Goal: Task Accomplishment & Management: Manage account settings

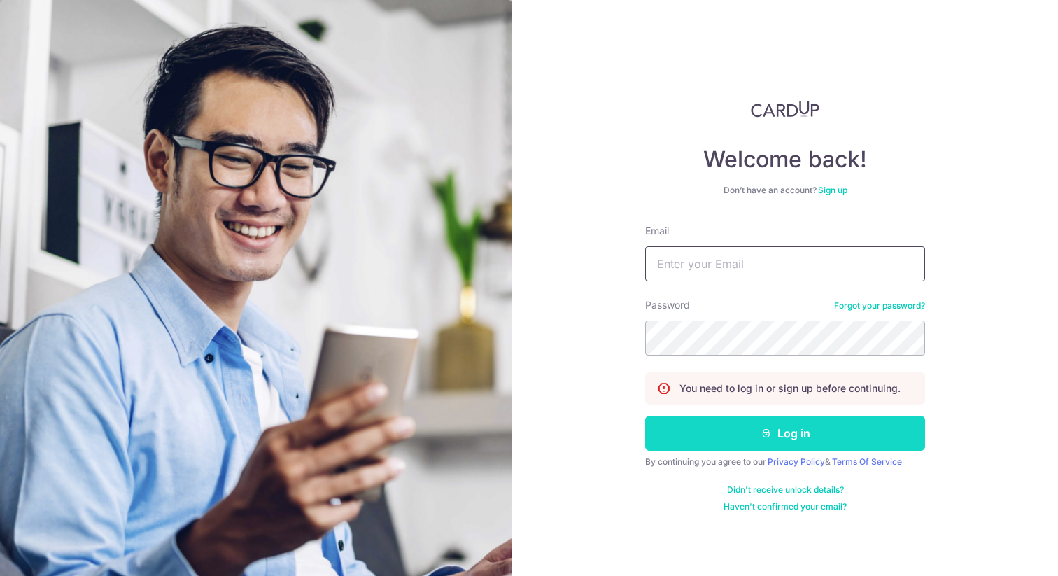
type input "[EMAIL_ADDRESS][DOMAIN_NAME]"
click at [777, 439] on button "Log in" at bounding box center [785, 433] width 280 height 35
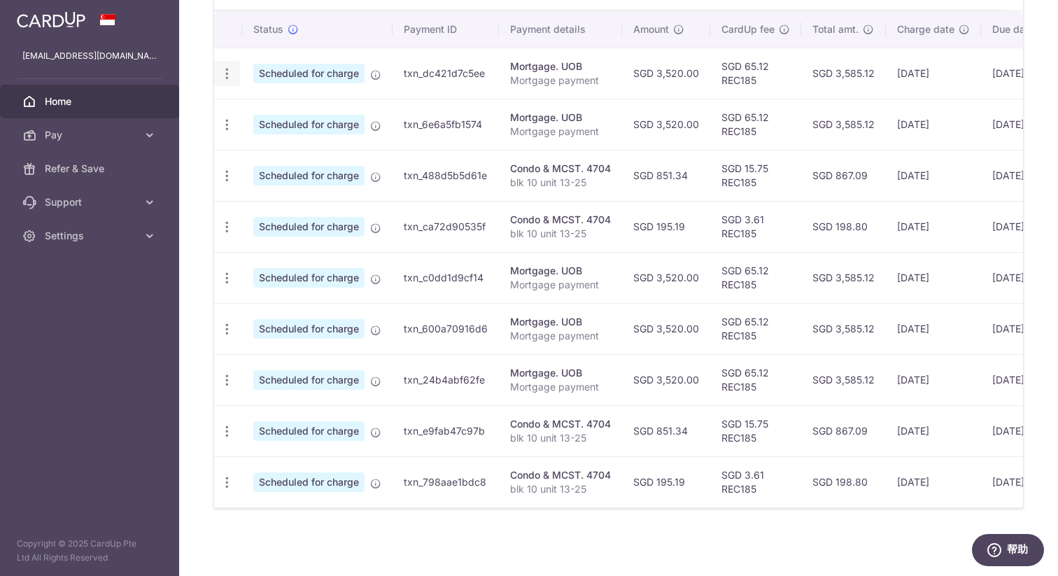
click at [214, 65] on div "Update payment Cancel payment Upload doc" at bounding box center [227, 74] width 26 height 26
click at [235, 68] on div "Update payment Cancel payment Upload doc" at bounding box center [227, 74] width 26 height 26
click at [223, 71] on icon "button" at bounding box center [227, 73] width 15 height 15
click at [283, 121] on link "Update payment" at bounding box center [288, 112] width 146 height 34
radio input "true"
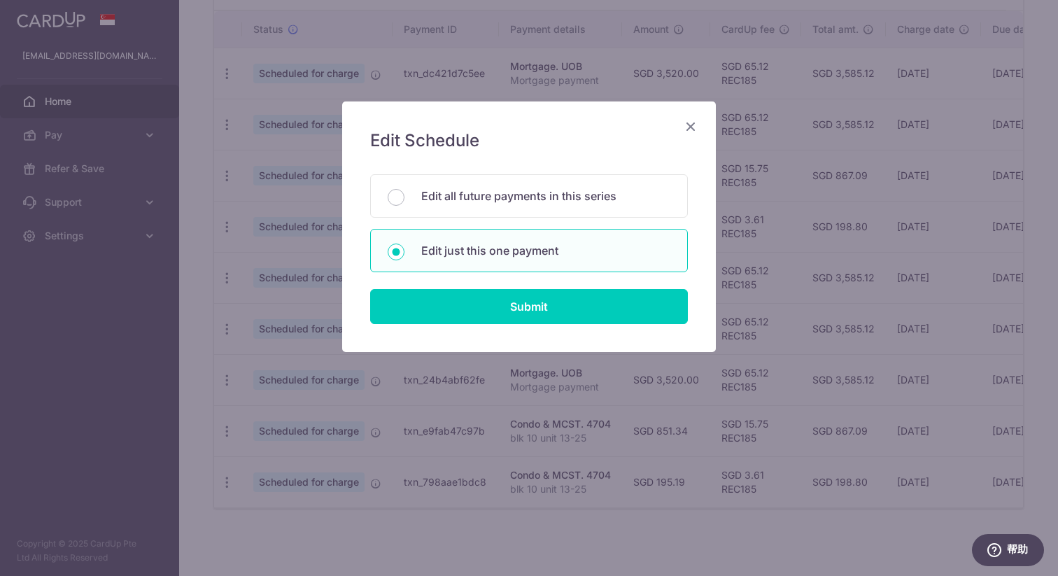
click at [526, 329] on div "Edit Schedule You will be editing all 5 payments to UOB scheduled from 17/09/20…" at bounding box center [529, 226] width 374 height 251
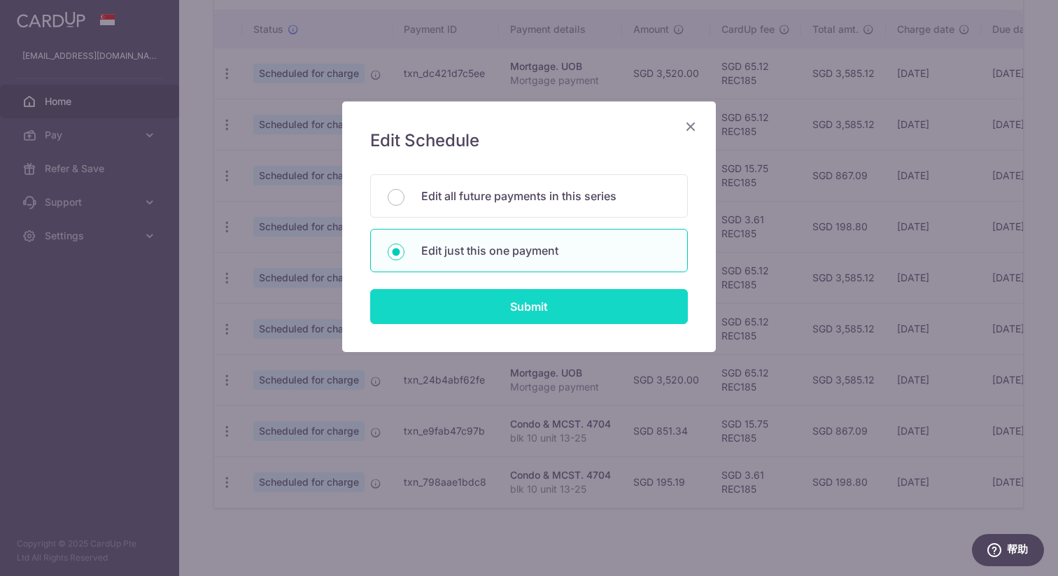
click at [540, 300] on input "Submit" at bounding box center [529, 306] width 318 height 35
radio input "true"
type input "3,520.00"
type input "[DATE]"
type input "Mortgage payment"
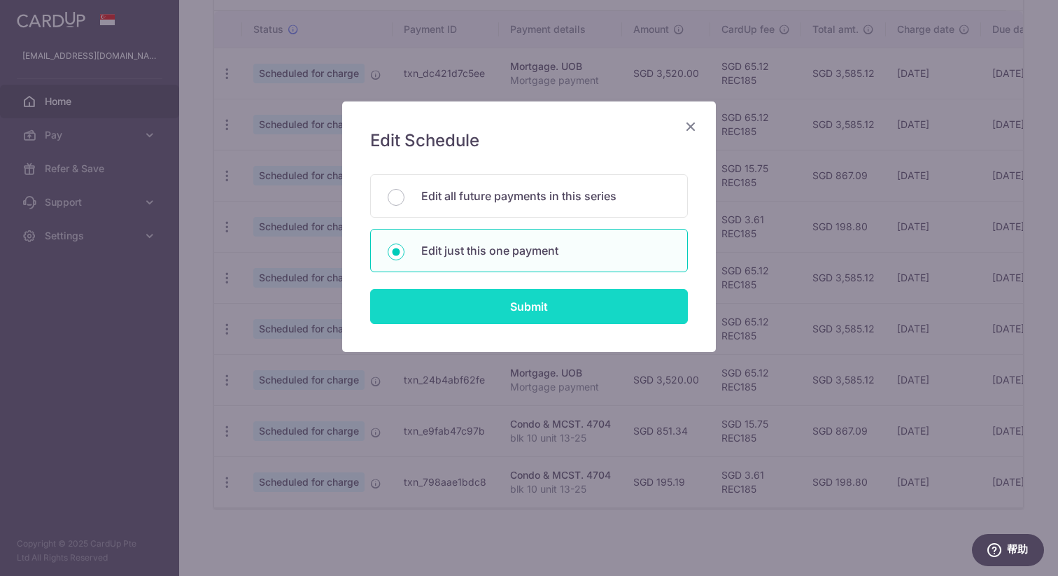
type input "REC185"
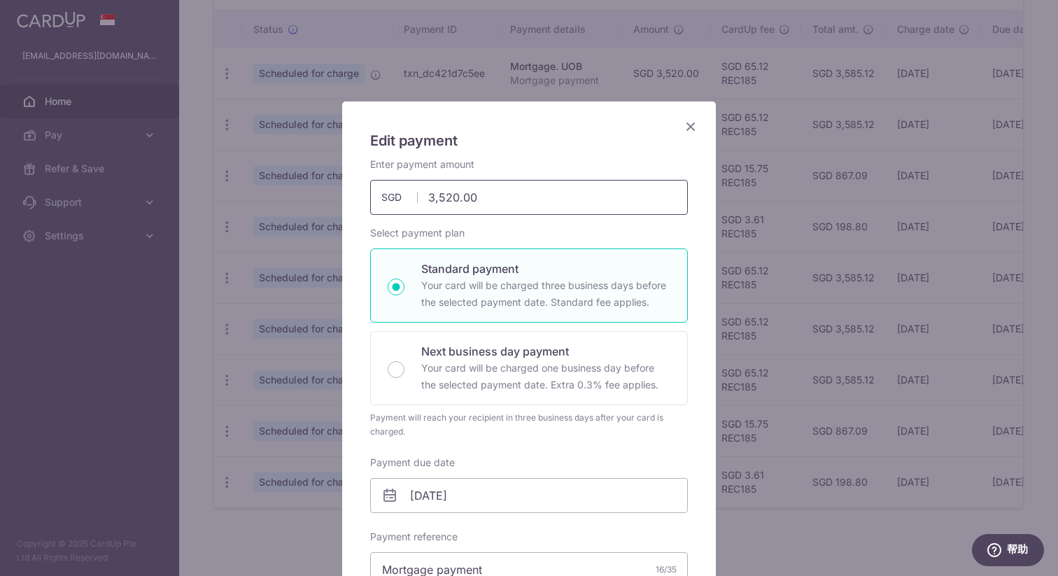
drag, startPoint x: 514, startPoint y: 202, endPoint x: 233, endPoint y: 192, distance: 281.5
click at [233, 192] on div "Edit payment By clicking apply, you will make changes to all payments to UOB sc…" at bounding box center [529, 288] width 1058 height 576
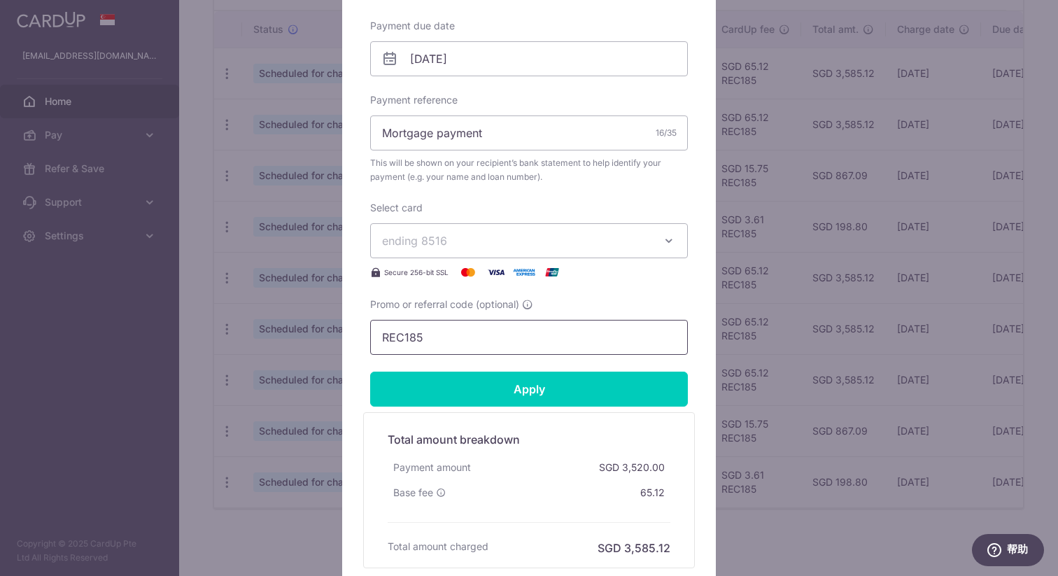
scroll to position [476, 0]
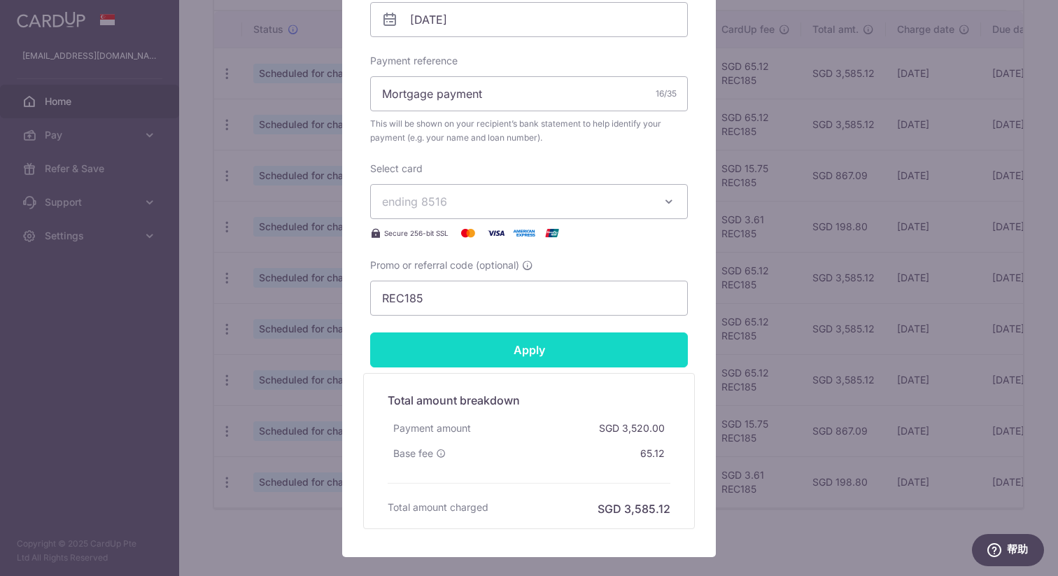
type input "7,000.00"
click at [444, 339] on input "Apply" at bounding box center [529, 349] width 318 height 35
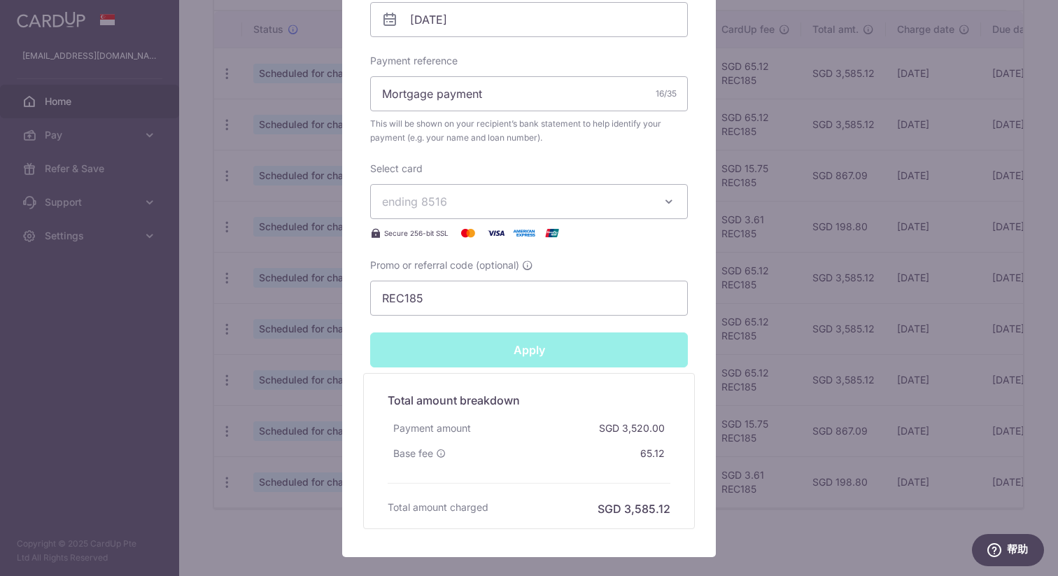
type input "Successfully Applied"
click at [766, 349] on div "Edit payment By clicking apply, you will make changes to all payments to UOB sc…" at bounding box center [529, 288] width 1058 height 576
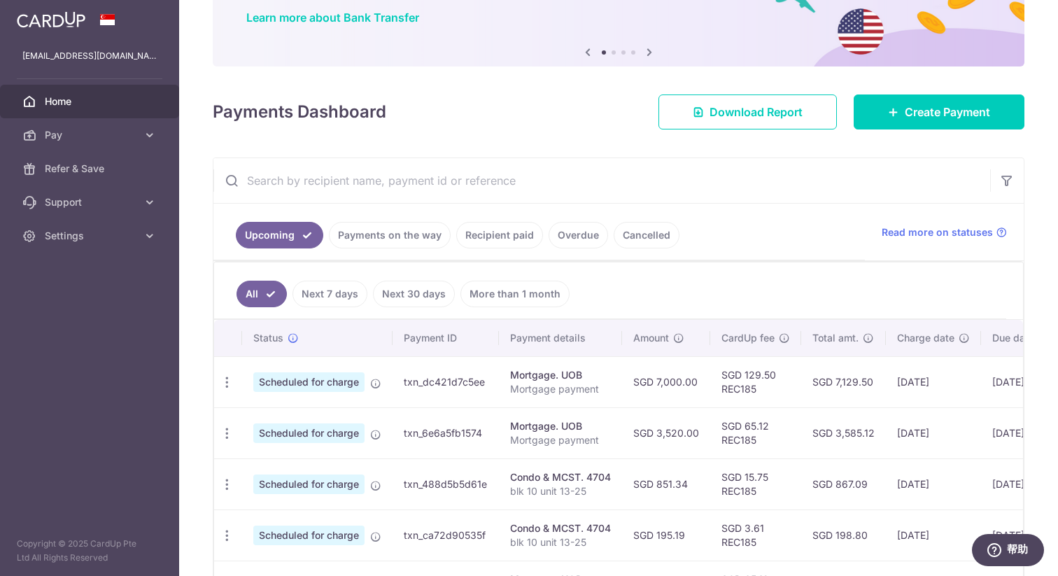
scroll to position [129, 0]
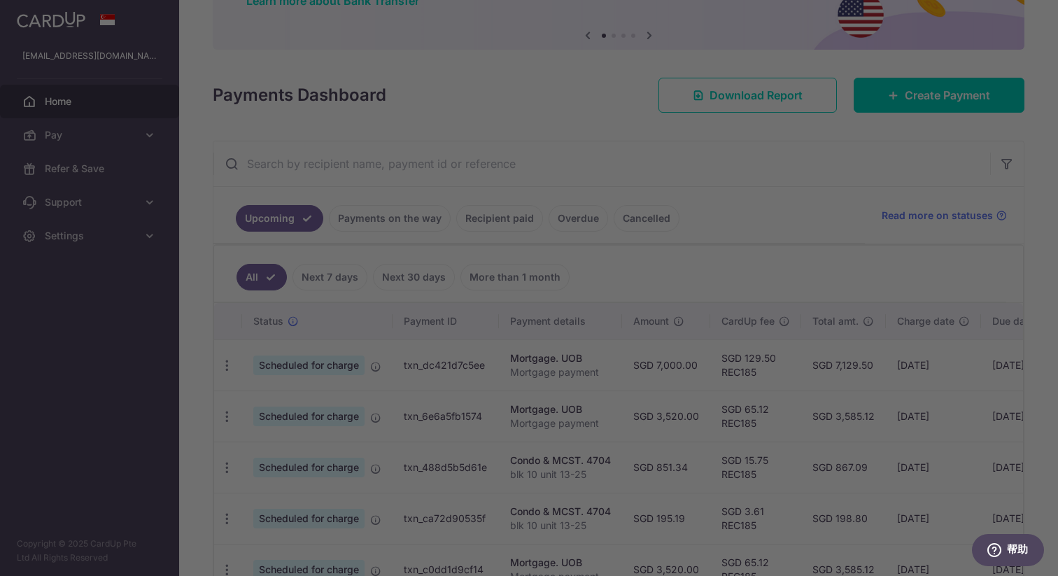
click at [792, 269] on div at bounding box center [534, 291] width 1069 height 582
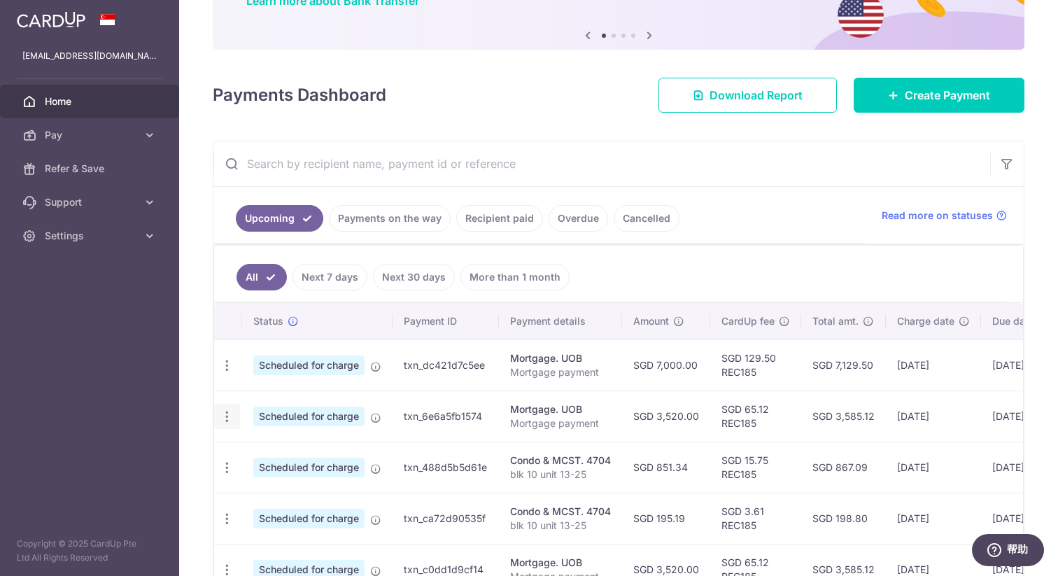
click at [225, 373] on icon "button" at bounding box center [227, 365] width 15 height 15
click at [669, 274] on ul "All Next 7 days Next 30 days More than 1 month" at bounding box center [610, 274] width 792 height 57
click at [222, 374] on div "Update payment Cancel payment Upload doc" at bounding box center [227, 366] width 26 height 26
click at [229, 368] on icon "button" at bounding box center [227, 365] width 15 height 15
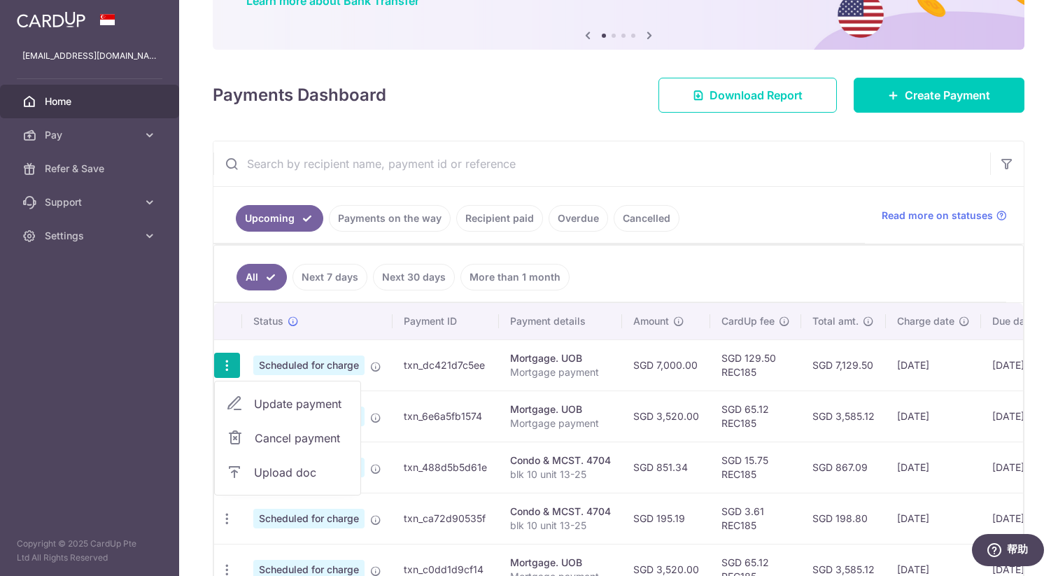
click at [277, 392] on link "Update payment" at bounding box center [288, 404] width 146 height 34
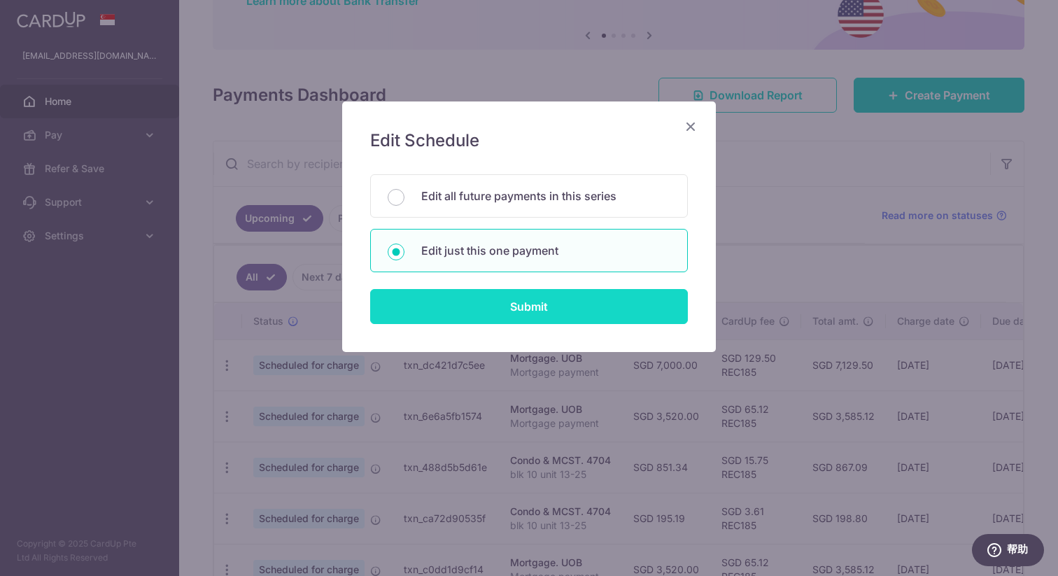
click at [535, 312] on input "Submit" at bounding box center [529, 306] width 318 height 35
radio input "true"
type input "7,000.00"
type input "[DATE]"
type input "Mortgage payment"
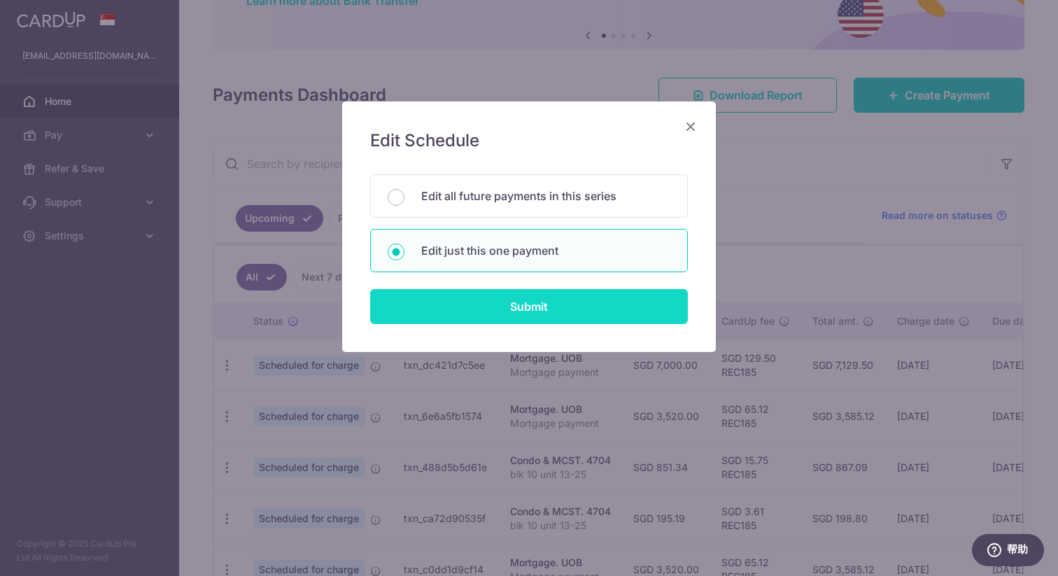
type input "REC185"
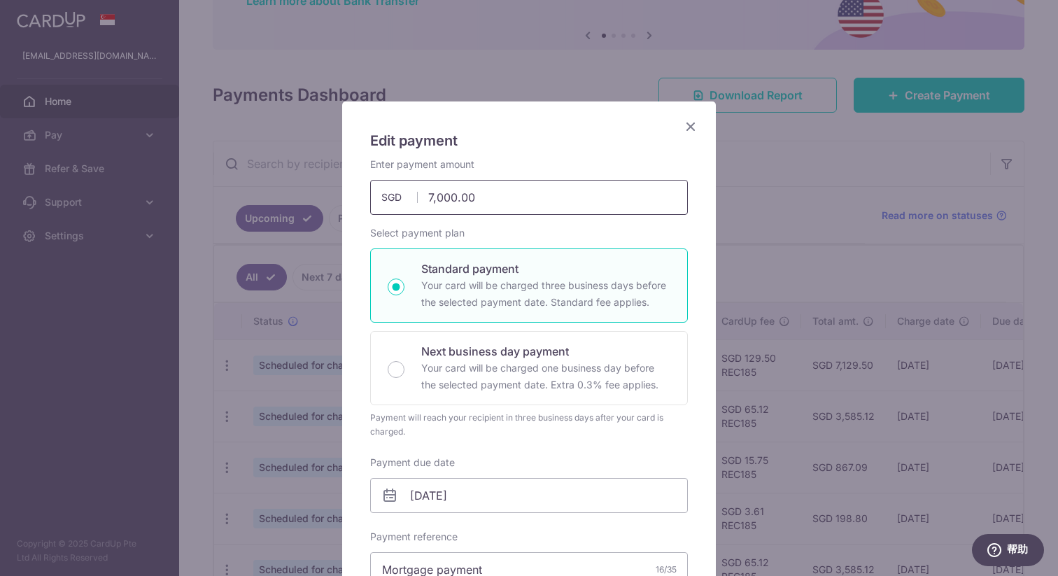
drag, startPoint x: 546, startPoint y: 208, endPoint x: 344, endPoint y: 201, distance: 202.4
click at [342, 204] on div "Edit payment By clicking apply, you will make changes to all payments to UOB sc…" at bounding box center [529, 566] width 374 height 931
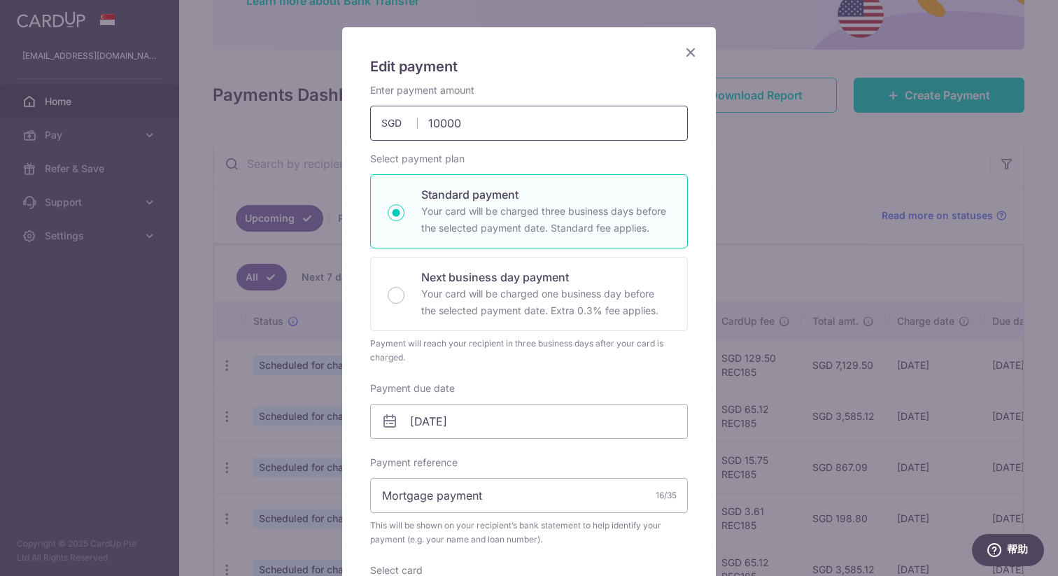
scroll to position [71, 0]
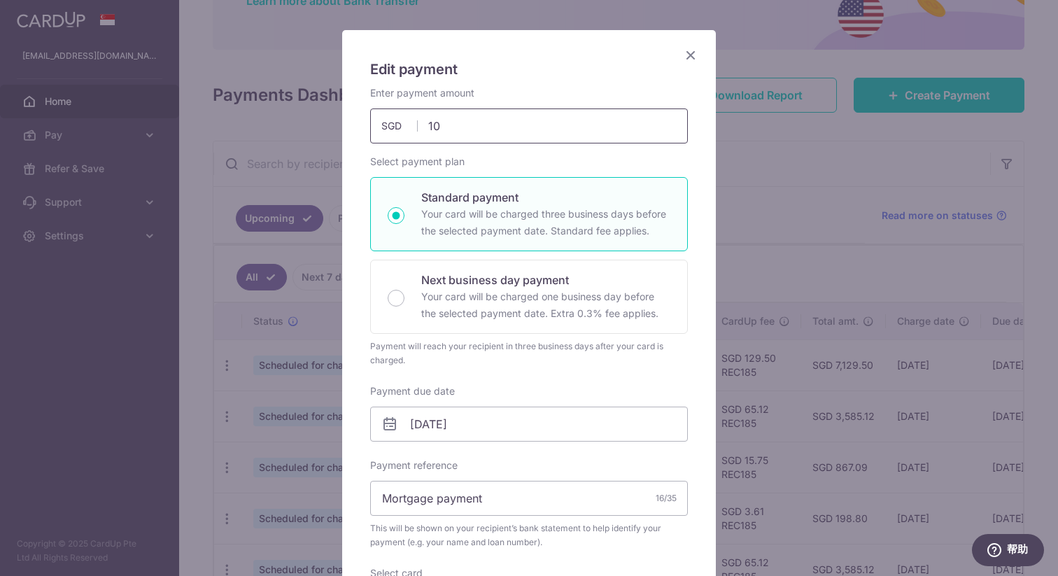
type input "1"
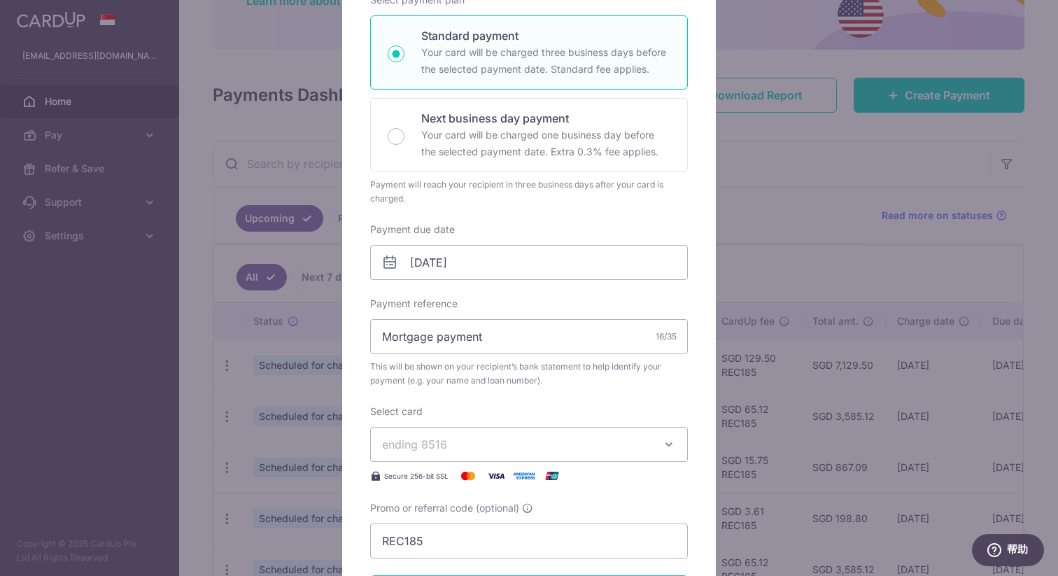
scroll to position [295, 0]
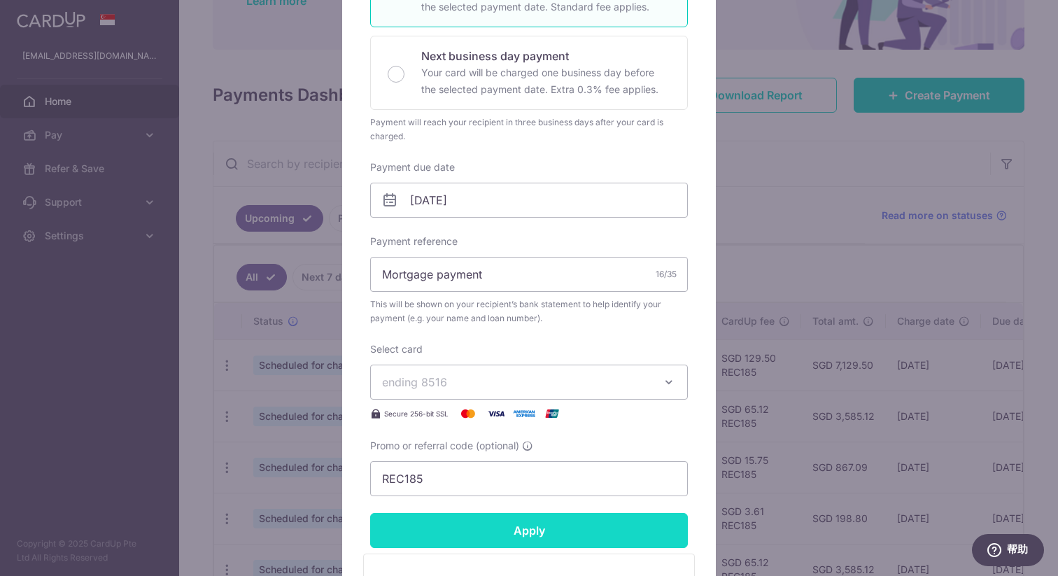
type input "8,000.00"
click at [499, 530] on input "Apply" at bounding box center [529, 530] width 318 height 35
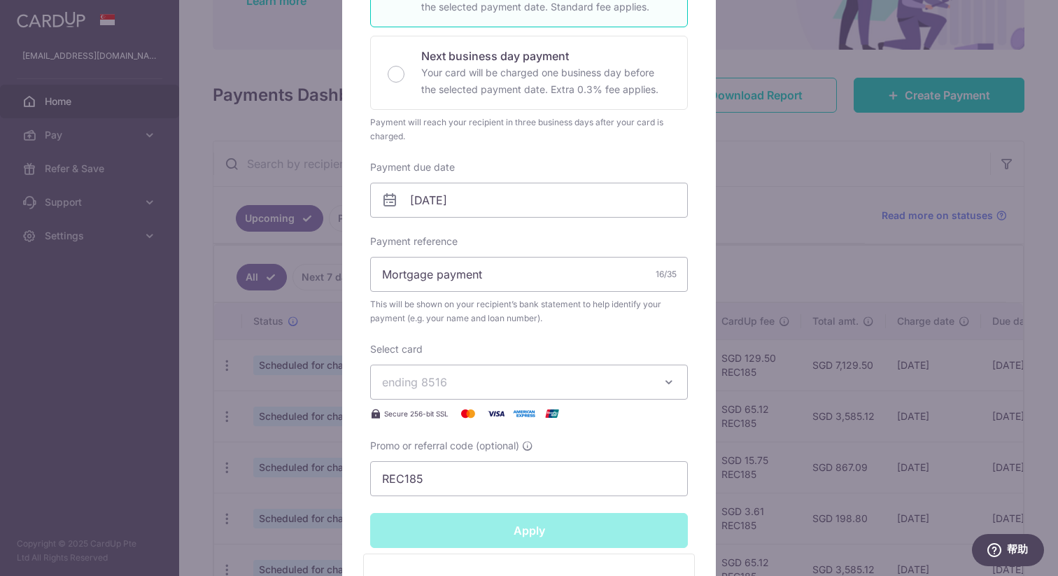
type input "Successfully Applied"
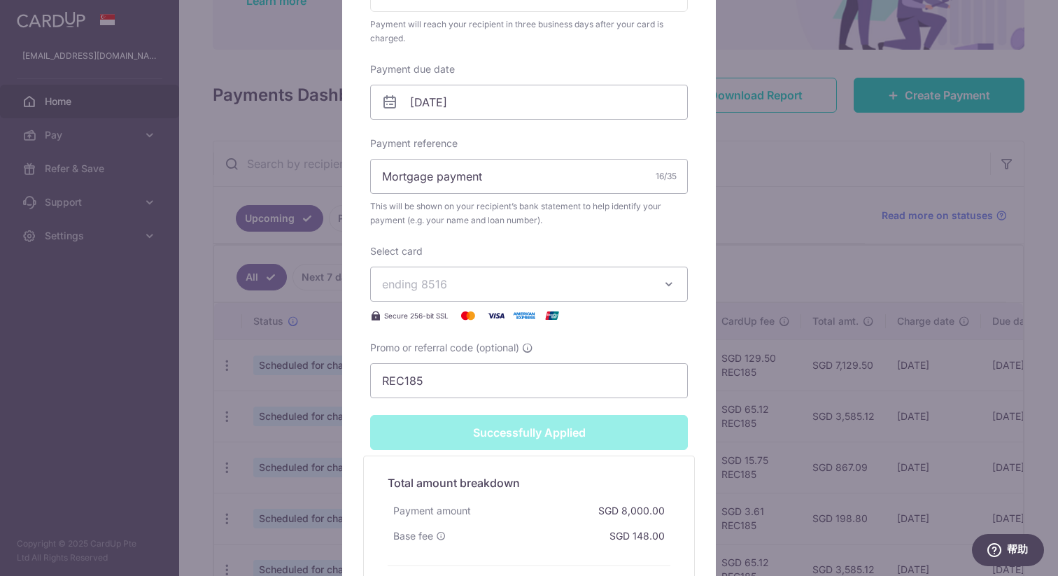
scroll to position [473, 0]
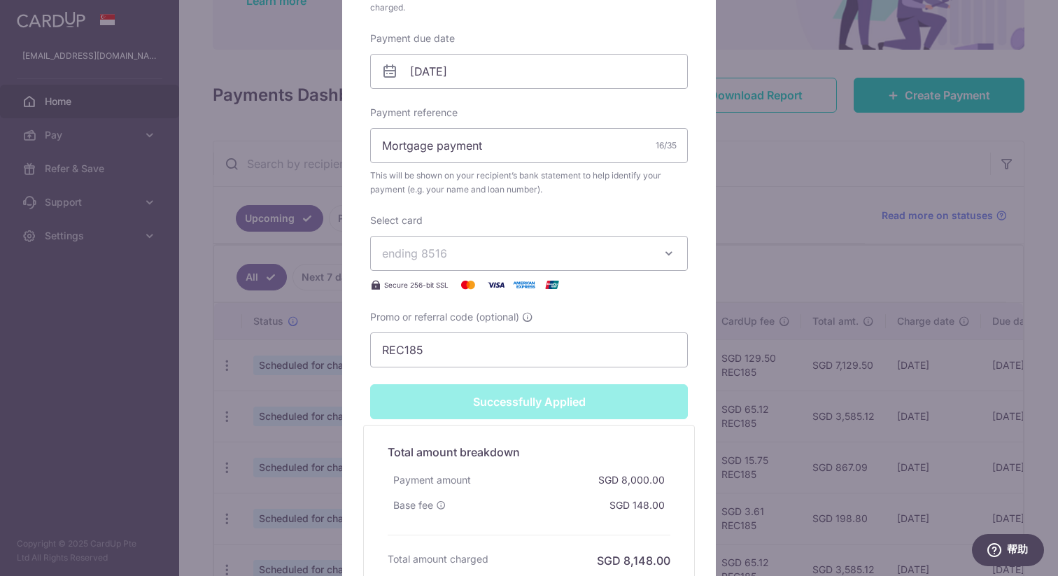
click at [773, 277] on div "Edit payment By clicking apply, you will make changes to all payments to UOB sc…" at bounding box center [529, 288] width 1058 height 576
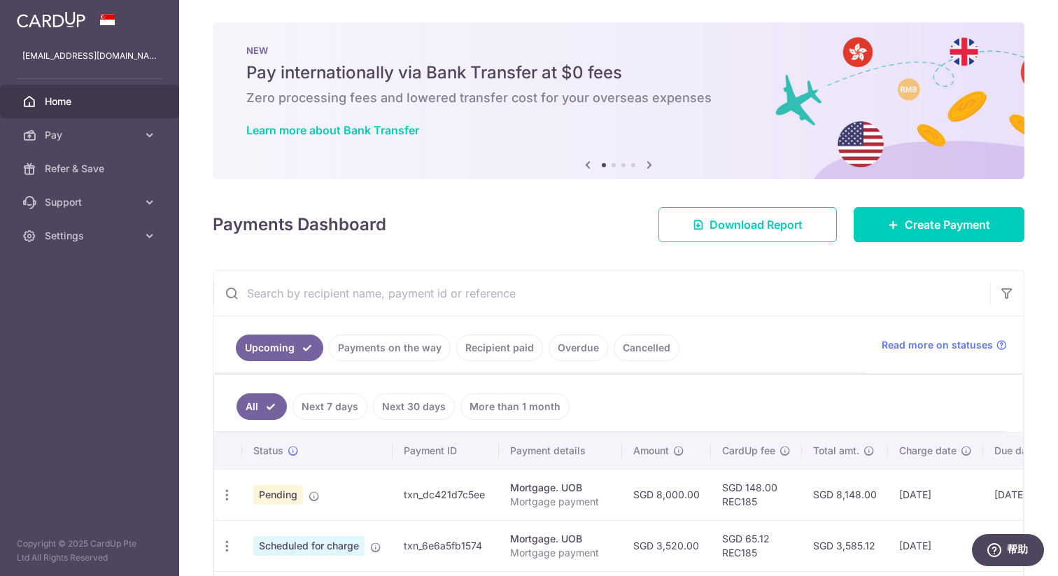
click at [224, 507] on td "Update payment Cancel payment Upload doc" at bounding box center [228, 494] width 28 height 51
click at [227, 496] on icon "button" at bounding box center [227, 495] width 15 height 15
click at [294, 531] on span "Update payment" at bounding box center [301, 533] width 95 height 17
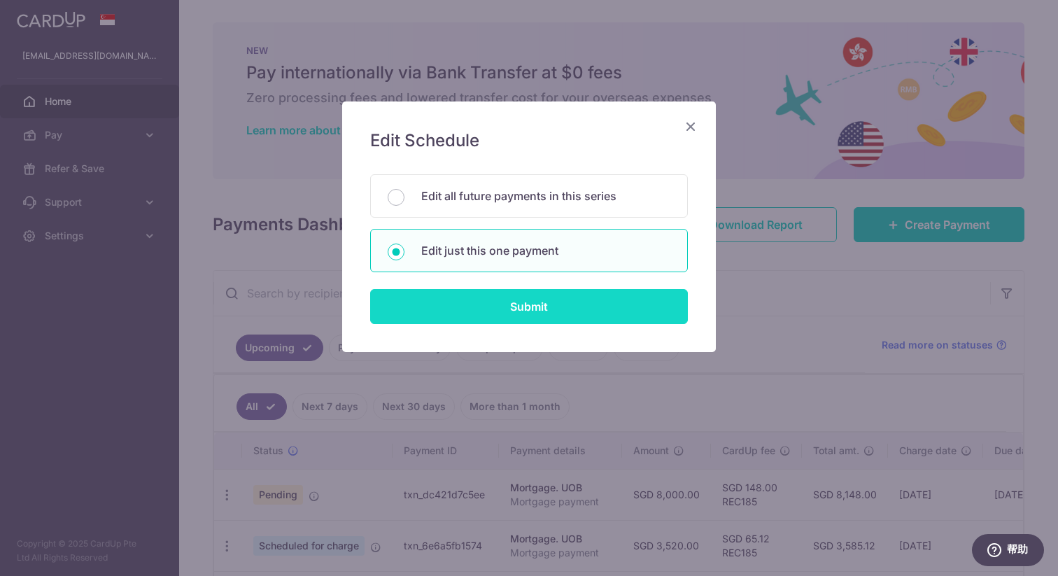
click at [448, 294] on input "Submit" at bounding box center [529, 306] width 318 height 35
radio input "true"
type input "8,000.00"
type input "[DATE]"
type input "Mortgage payment"
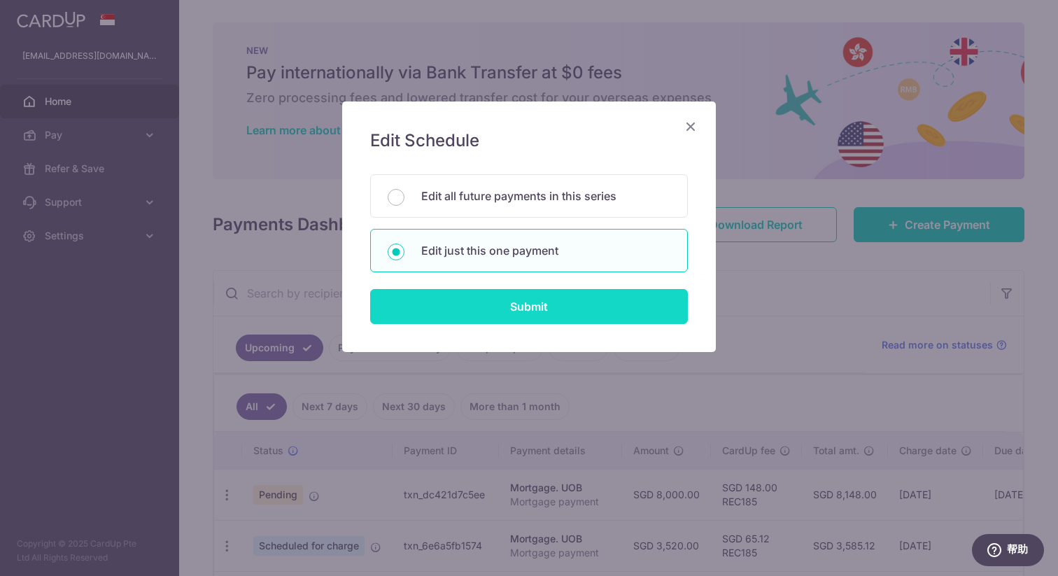
type input "REC185"
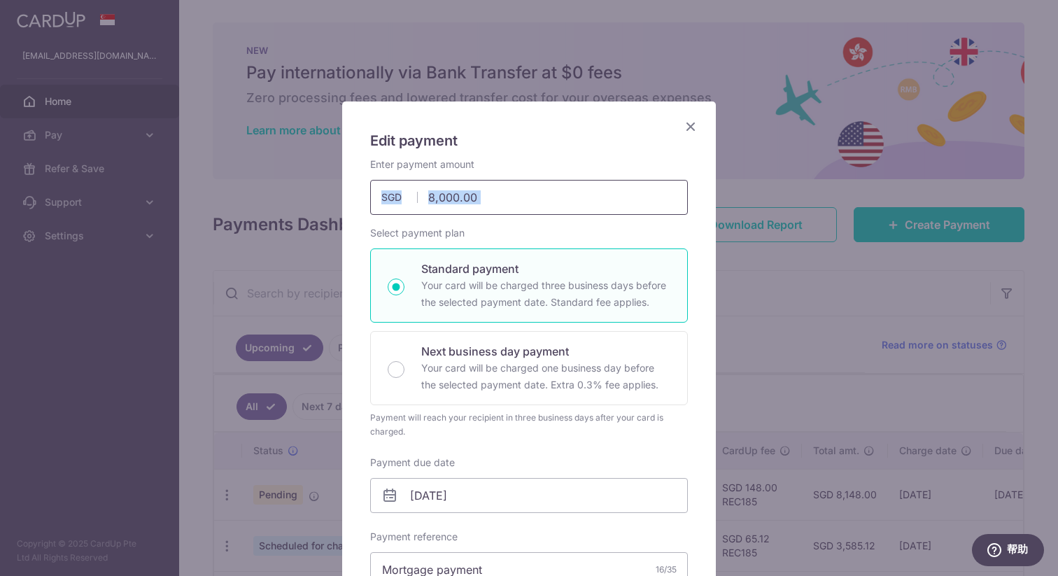
drag, startPoint x: 516, startPoint y: 221, endPoint x: 400, endPoint y: 205, distance: 116.6
click at [400, 205] on div "Enter payment amount 8,000.00 8000.00 SGD To change the payment amount, please …" at bounding box center [529, 474] width 318 height 634
drag, startPoint x: 517, startPoint y: 204, endPoint x: 97, endPoint y: 197, distance: 420.7
click at [95, 199] on div "Edit payment By clicking apply, you will make changes to all payments to UOB sc…" at bounding box center [529, 288] width 1058 height 576
type input "2"
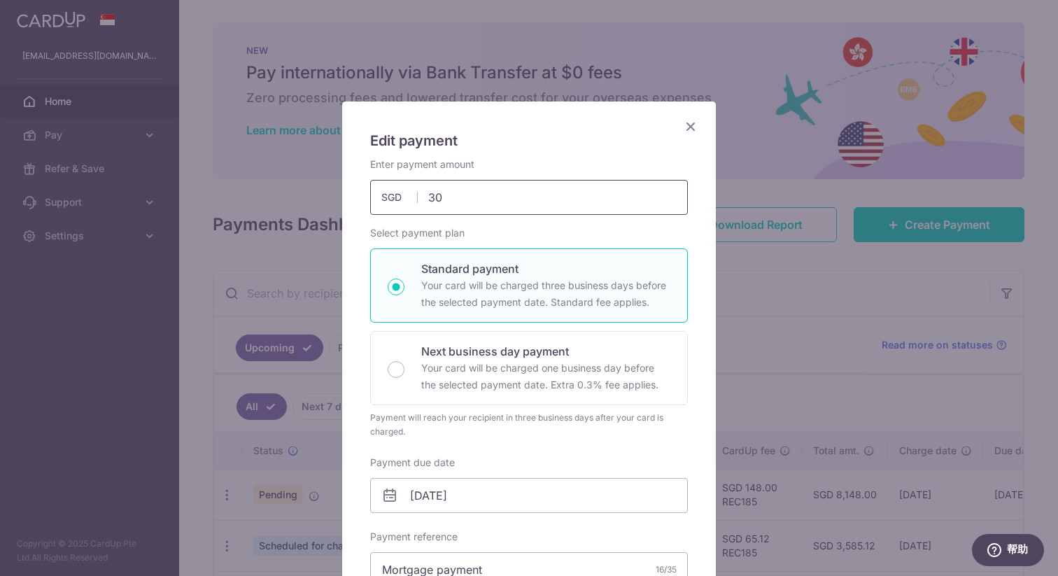
type input "3"
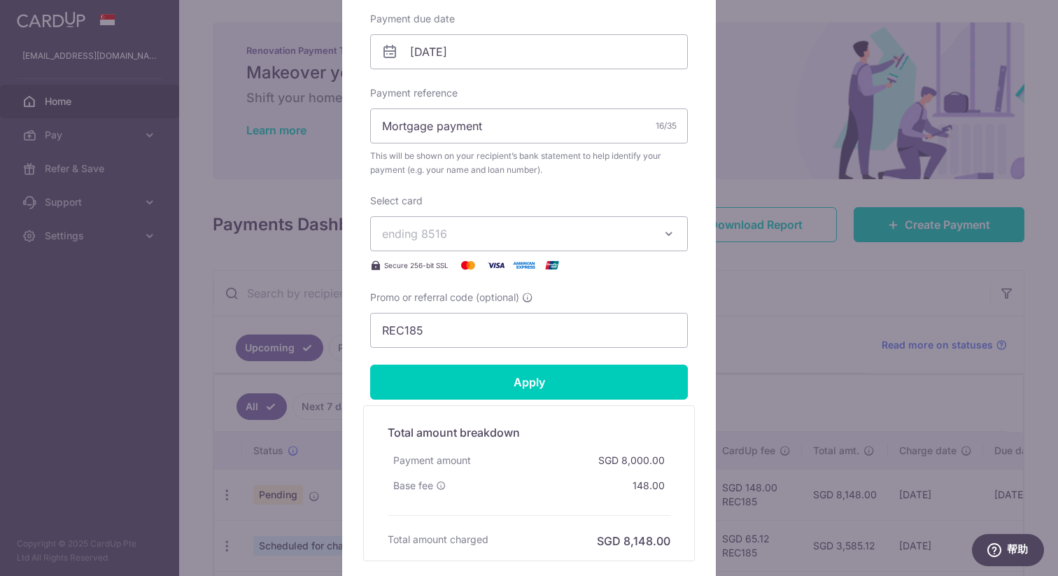
scroll to position [558, 0]
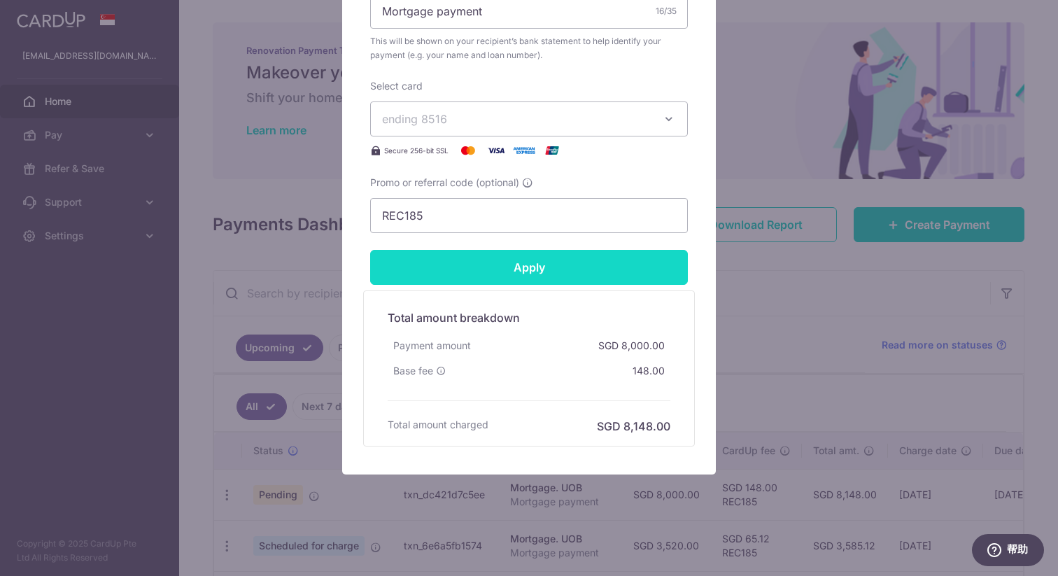
type input "3,520.00"
click at [596, 258] on input "Apply" at bounding box center [529, 267] width 318 height 35
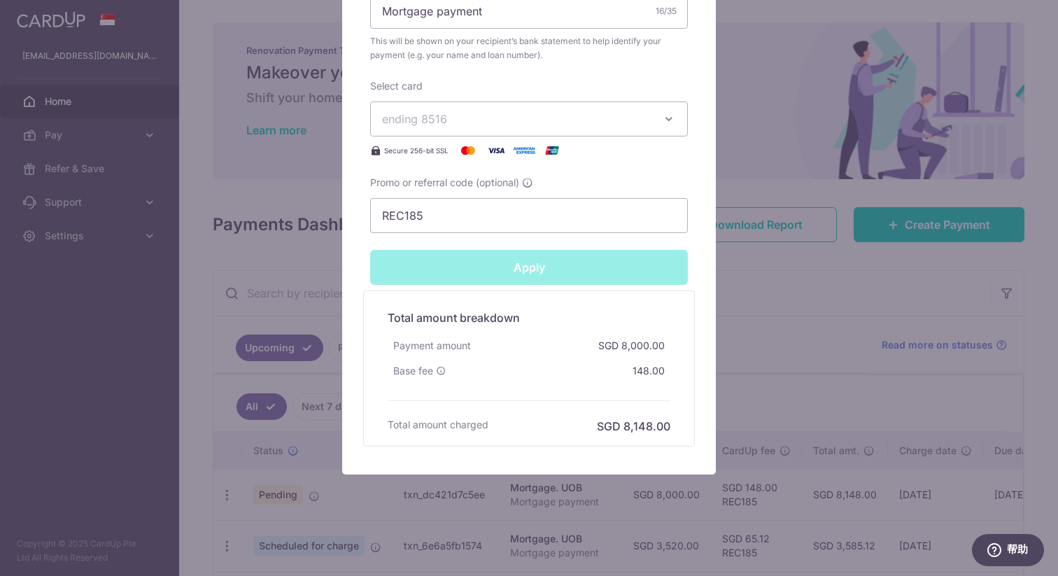
type input "Successfully Applied"
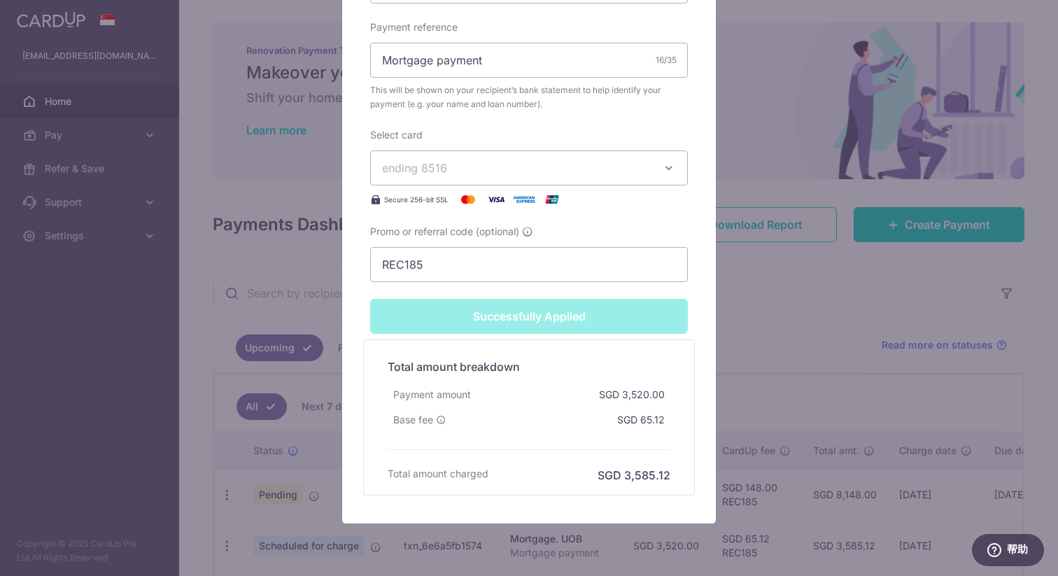
scroll to position [607, 0]
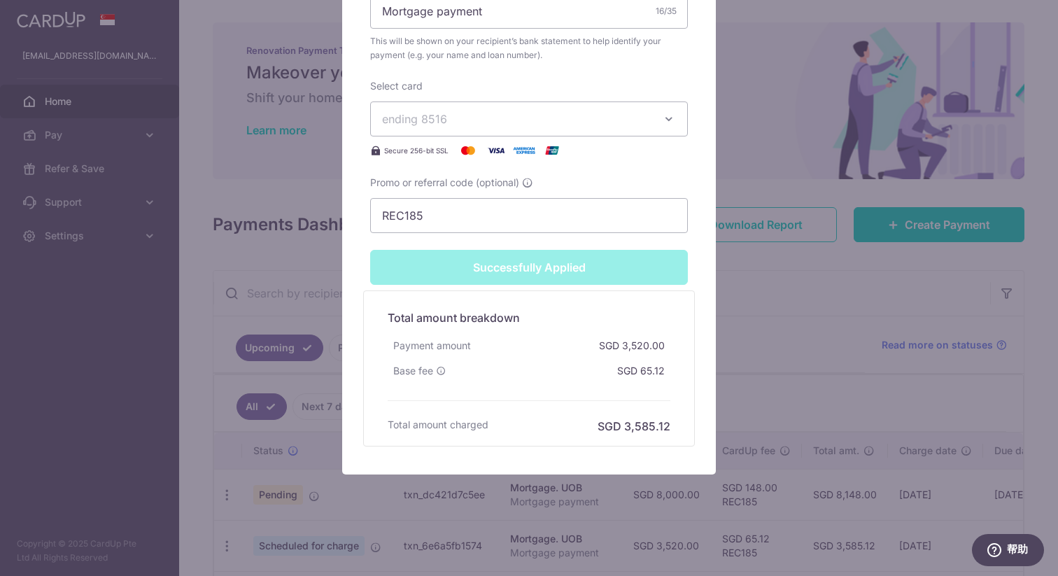
click at [761, 294] on div "Edit payment By clicking apply, you will make changes to all payments to UOB sc…" at bounding box center [529, 288] width 1058 height 576
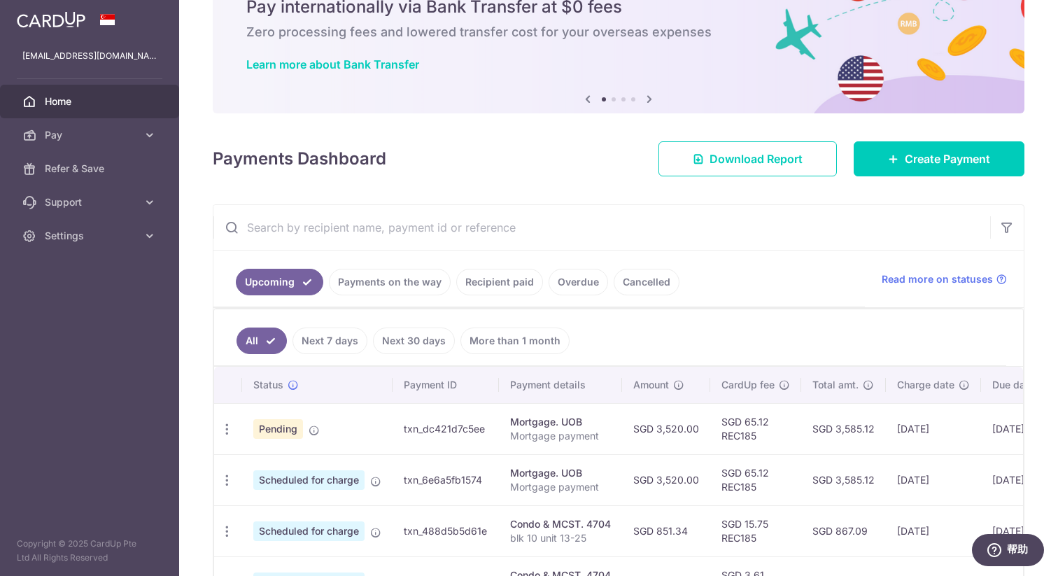
scroll to position [90, 0]
